Goal: Task Accomplishment & Management: Manage account settings

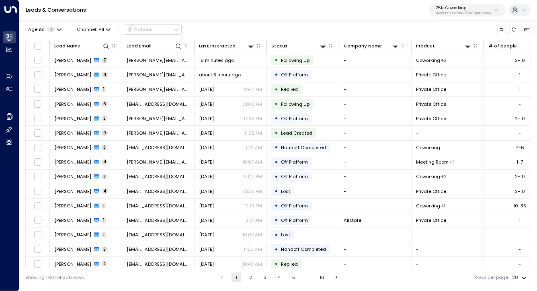
click at [447, 9] on p "25N Coworking" at bounding box center [464, 8] width 56 height 5
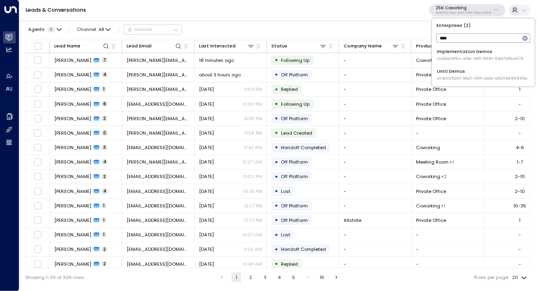
type input "****"
click at [453, 81] on span "ID: 4c025b01-9fa0-46ff-ab3a-a620b886896e" at bounding box center [482, 79] width 91 height 6
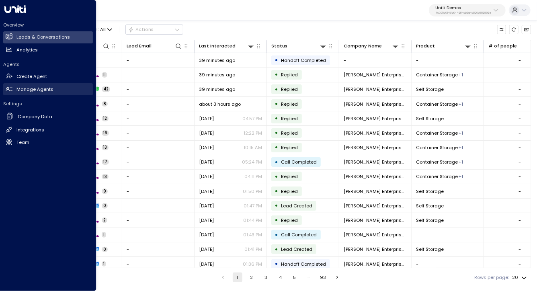
click at [24, 91] on h2 "Manage Agents" at bounding box center [34, 89] width 37 height 7
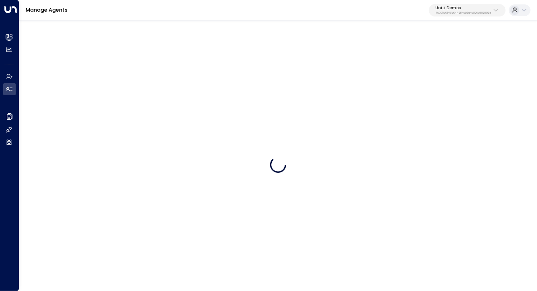
click at [173, 9] on div "Manage Agents Uniti Demos 4c025b01-9fa0-46ff-ab3a-a620b886896e" at bounding box center [278, 10] width 518 height 21
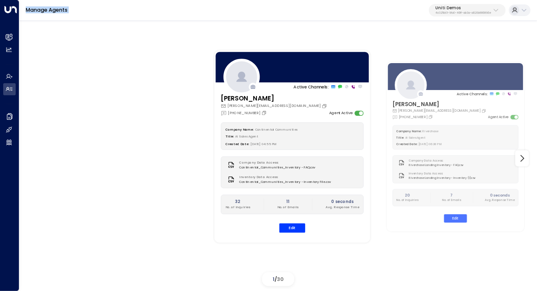
click at [173, 9] on div "Manage Agents Uniti Demos 4c025b01-9fa0-46ff-ab3a-a620b886896e" at bounding box center [278, 10] width 518 height 21
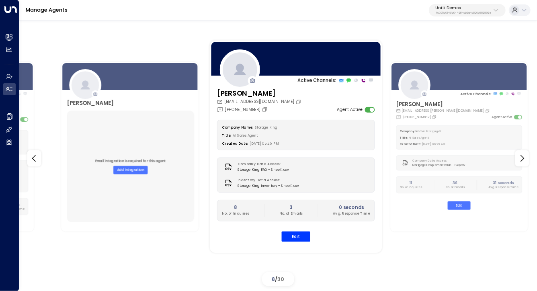
click at [297, 108] on div "[PHONE_NUMBER]" at bounding box center [260, 109] width 86 height 8
click at [294, 228] on div "Company Name: Storage King Title: AI Sales Agent Created Date: [DATE] 05:25 PM …" at bounding box center [296, 181] width 158 height 122
click at [296, 235] on button "Edit" at bounding box center [296, 236] width 29 height 10
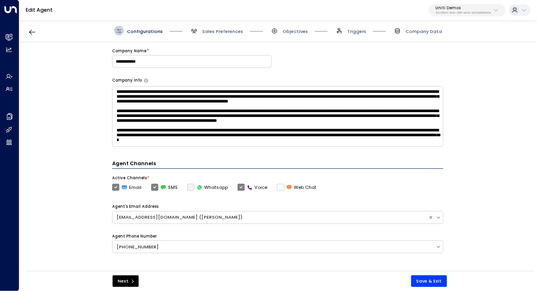
scroll to position [90, 0]
